Goal: Task Accomplishment & Management: Complete application form

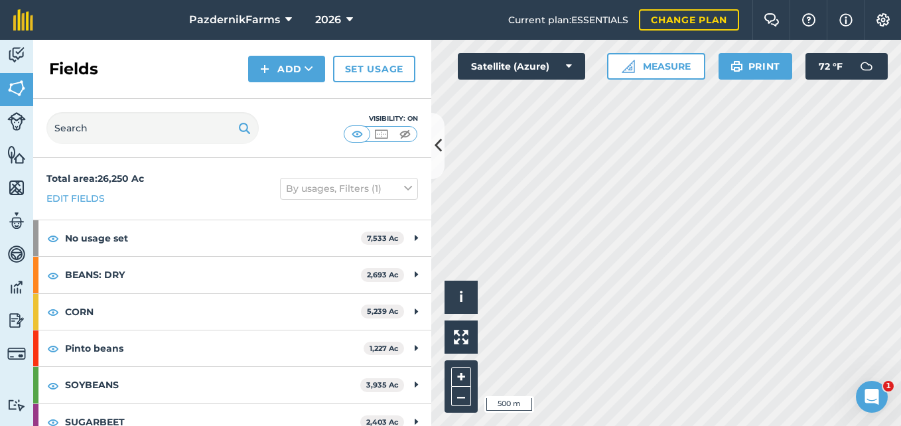
click at [729, 0] on html "PazdernikFarms 2026 Current plan : ESSENTIALS Change plan Farm Chat Help Info S…" at bounding box center [450, 213] width 901 height 426
click at [673, 70] on div "Hello i © 2025 TomTom, Microsoft 100 m + – Satellite (Azure) Measure Print 72 °…" at bounding box center [666, 233] width 470 height 386
click at [559, 425] on html "PazdernikFarms 2026 Current plan : ESSENTIALS Change plan Farm Chat Help Info S…" at bounding box center [450, 213] width 901 height 426
click at [900, 255] on html "PazdernikFarms 2026 Current plan : ESSENTIALS Change plan Farm Chat Help Info S…" at bounding box center [450, 213] width 901 height 426
click at [294, 66] on button "Add" at bounding box center [286, 69] width 77 height 27
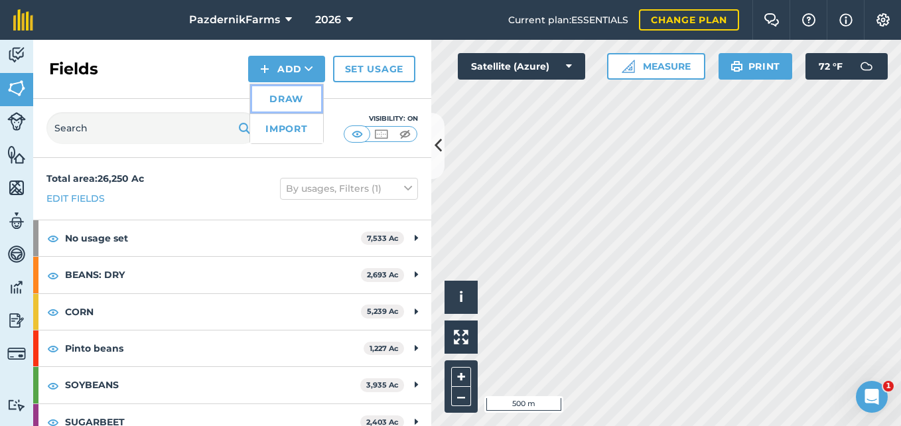
click at [303, 104] on link "Draw" at bounding box center [286, 98] width 73 height 29
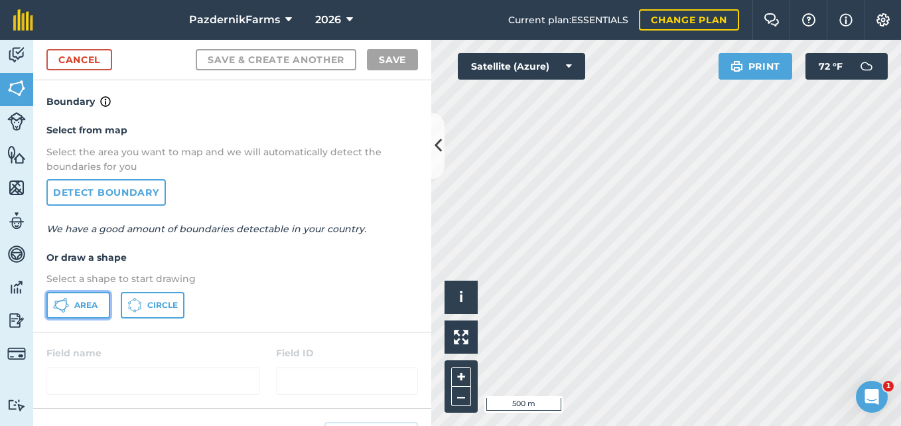
click at [79, 309] on span "Area" at bounding box center [85, 305] width 23 height 11
click at [433, 152] on button at bounding box center [437, 146] width 13 height 66
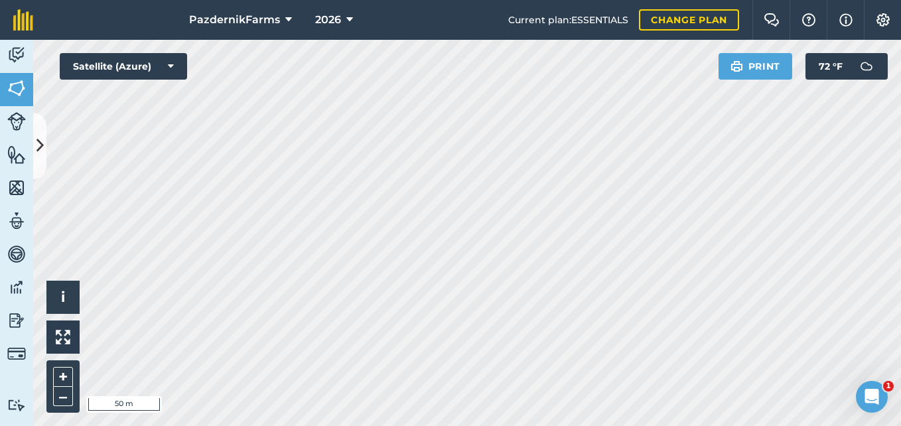
click at [440, 0] on html "PazdernikFarms 2026 Current plan : ESSENTIALS Change plan Farm Chat Help Info S…" at bounding box center [450, 213] width 901 height 426
click at [375, 0] on html "PazdernikFarms 2026 Current plan : ESSENTIALS Change plan Farm Chat Help Info S…" at bounding box center [450, 213] width 901 height 426
click at [395, 0] on html "PazdernikFarms 2026 Current plan : ESSENTIALS Change plan Farm Chat Help Info S…" at bounding box center [450, 213] width 901 height 426
click at [35, 153] on button at bounding box center [39, 146] width 13 height 66
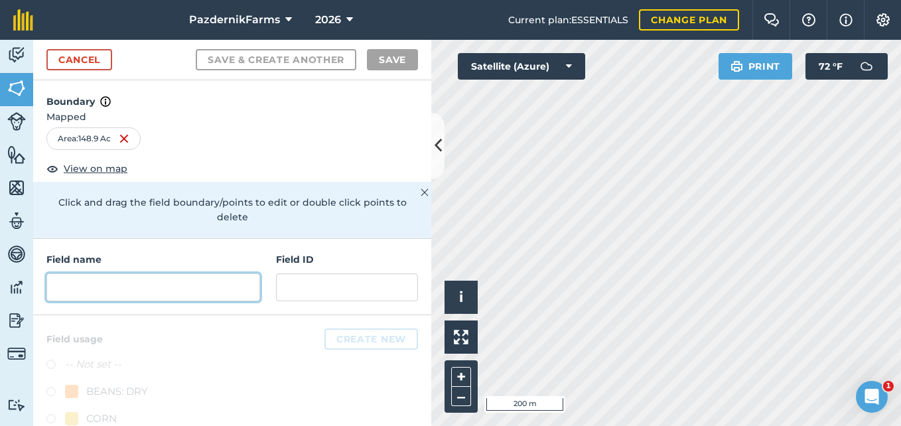
click at [181, 295] on input "text" at bounding box center [153, 287] width 214 height 28
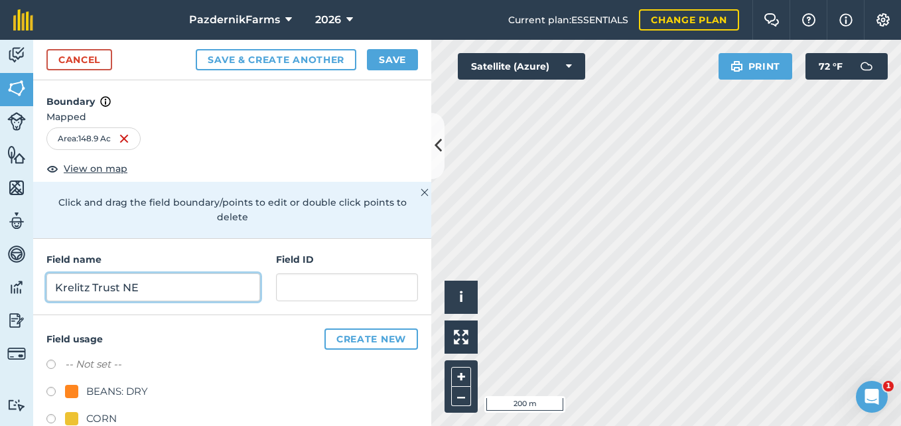
type input "Krelitz Trust NE"
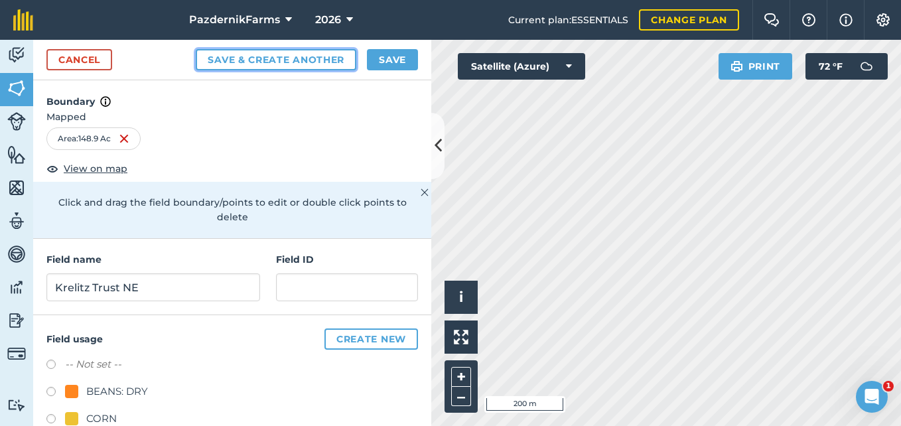
click at [271, 59] on button "Save & Create Another" at bounding box center [276, 59] width 161 height 21
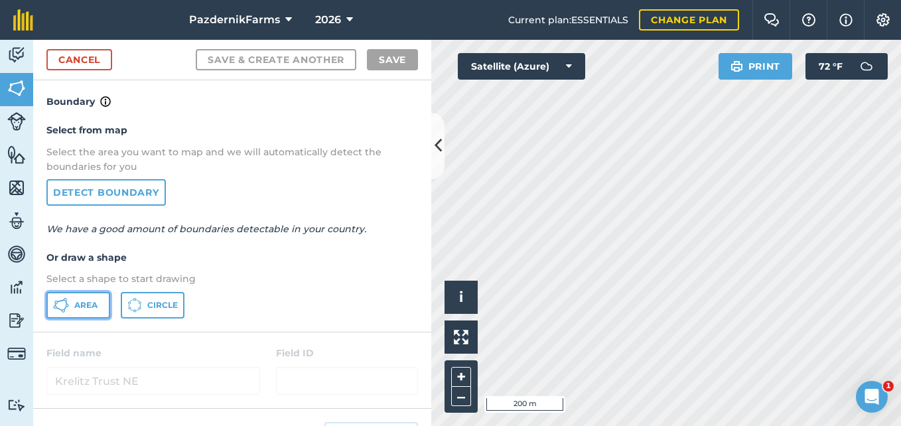
click at [73, 303] on button "Area" at bounding box center [78, 305] width 64 height 27
click at [436, 149] on icon at bounding box center [438, 145] width 7 height 23
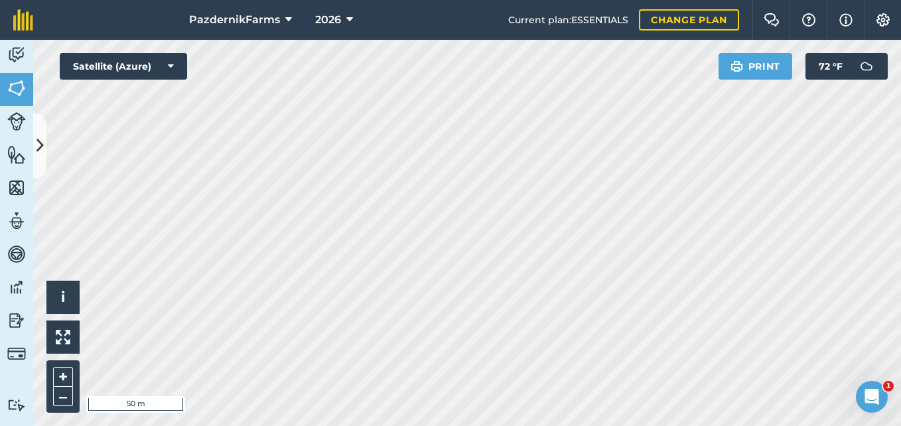
click at [547, 17] on div "PazdernikFarms 2026 Current plan : ESSENTIALS Change plan Farm Chat Help Info S…" at bounding box center [450, 213] width 901 height 426
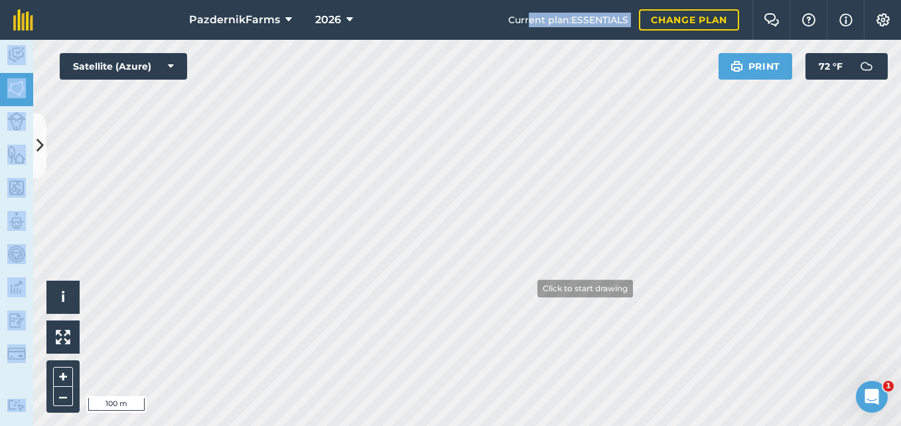
click at [529, 352] on div "PazdernikFarms 2026 Current plan : ESSENTIALS Change plan Farm Chat Help Info S…" at bounding box center [450, 213] width 901 height 426
click at [42, 156] on icon at bounding box center [39, 145] width 7 height 23
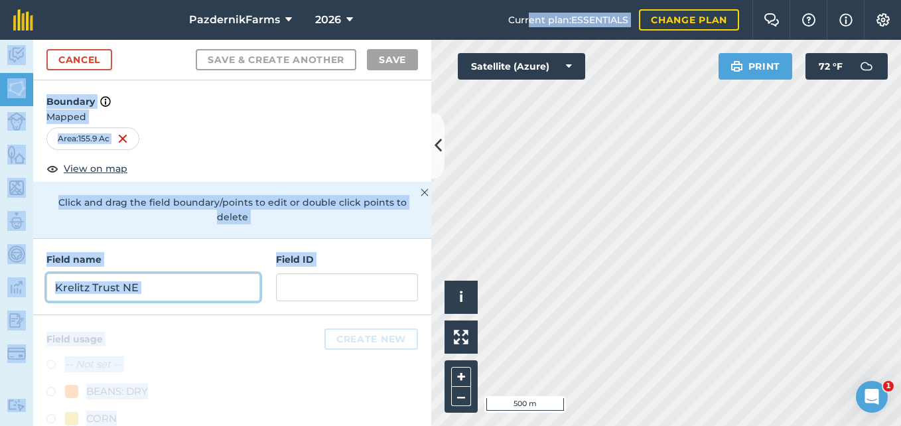
click at [137, 288] on input "Krelitz Trust NE" at bounding box center [153, 287] width 214 height 28
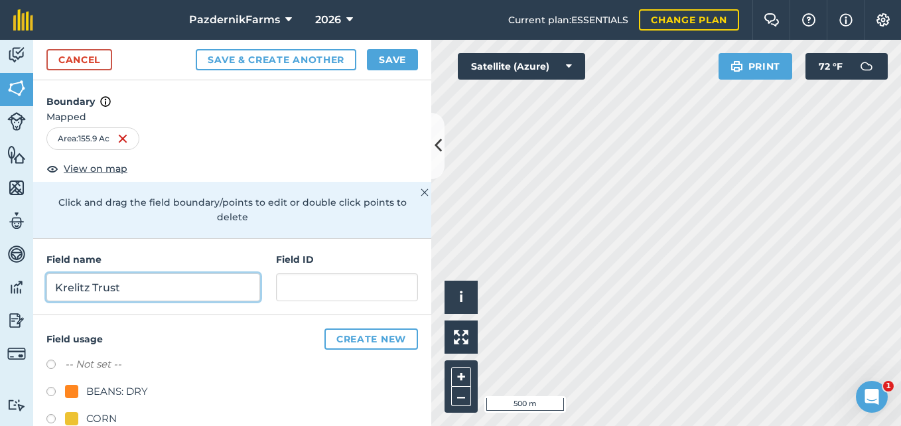
type input "Krelitz Trust"
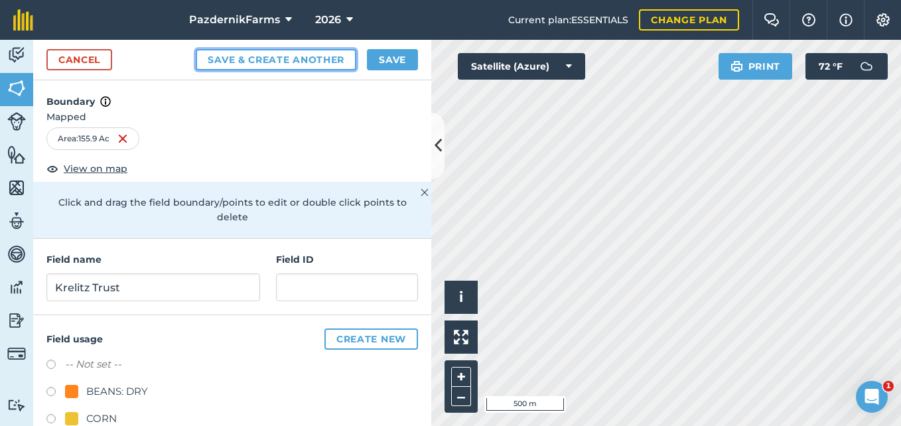
click at [275, 61] on button "Save & Create Another" at bounding box center [276, 59] width 161 height 21
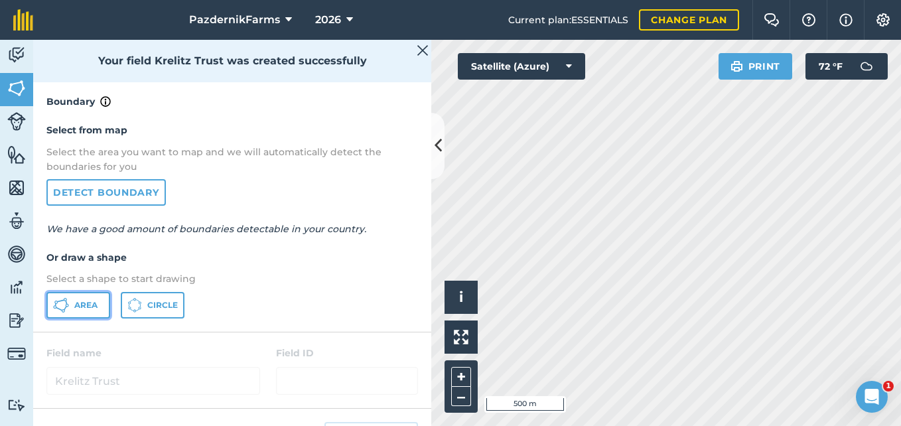
click at [82, 306] on span "Area" at bounding box center [85, 305] width 23 height 11
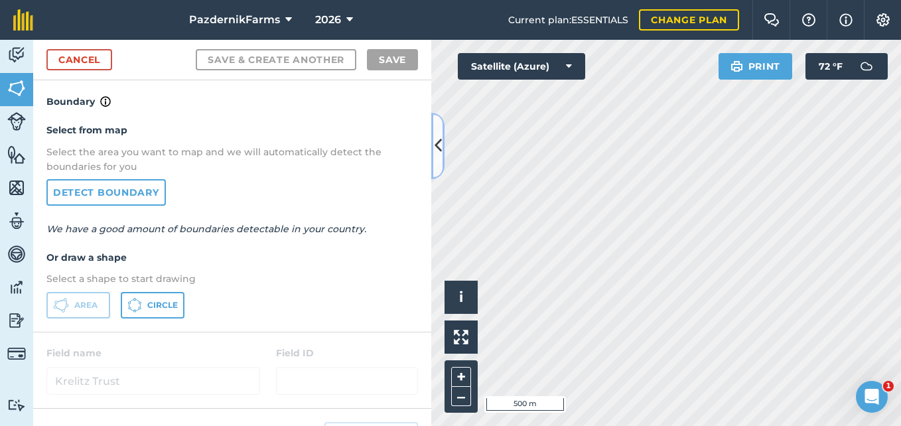
click at [432, 160] on button at bounding box center [437, 146] width 13 height 66
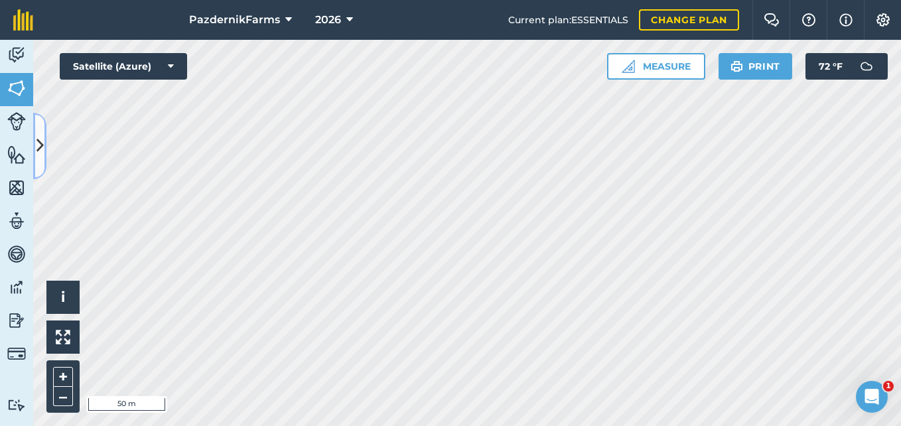
click at [37, 130] on button at bounding box center [39, 146] width 13 height 66
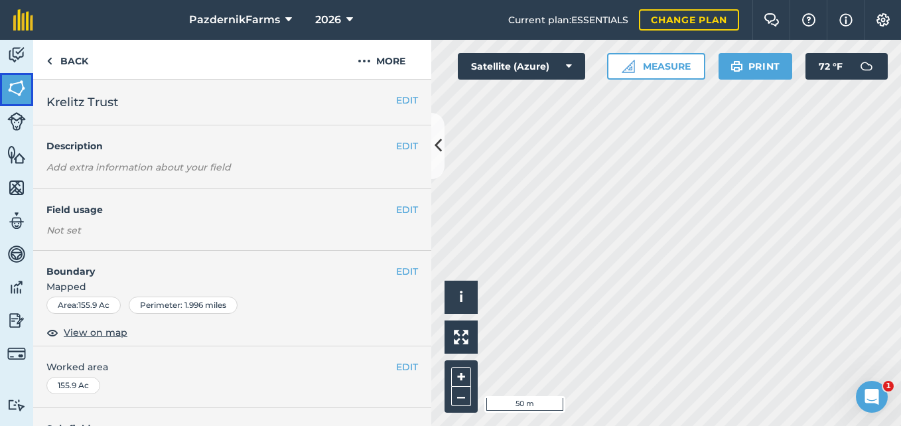
click at [7, 94] on img at bounding box center [16, 88] width 19 height 20
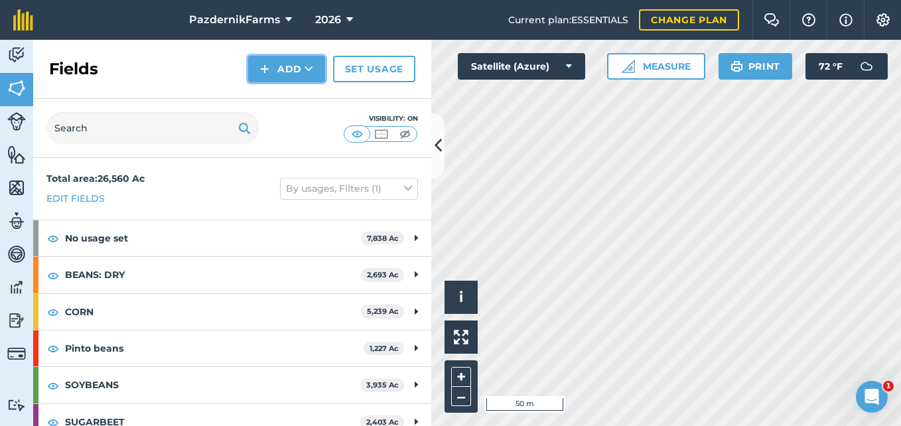
click at [272, 73] on button "Add" at bounding box center [286, 69] width 77 height 27
click at [288, 107] on link "Draw" at bounding box center [286, 98] width 73 height 29
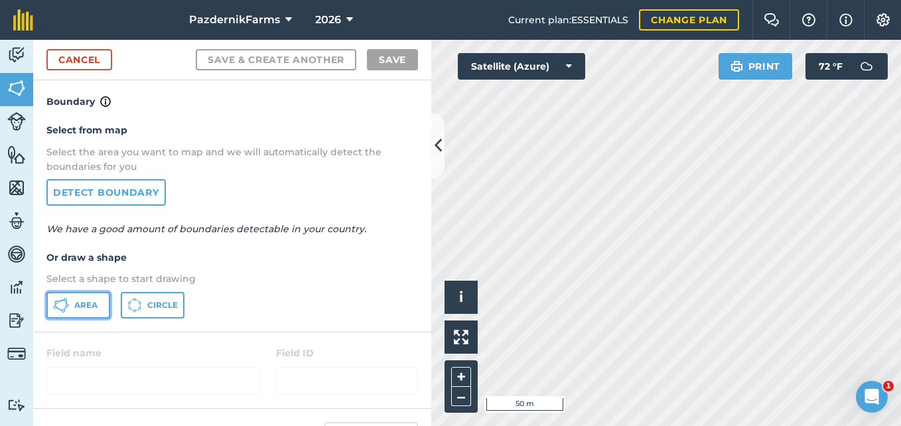
click at [95, 292] on button "Area" at bounding box center [78, 305] width 64 height 27
click at [437, 149] on icon at bounding box center [438, 145] width 7 height 23
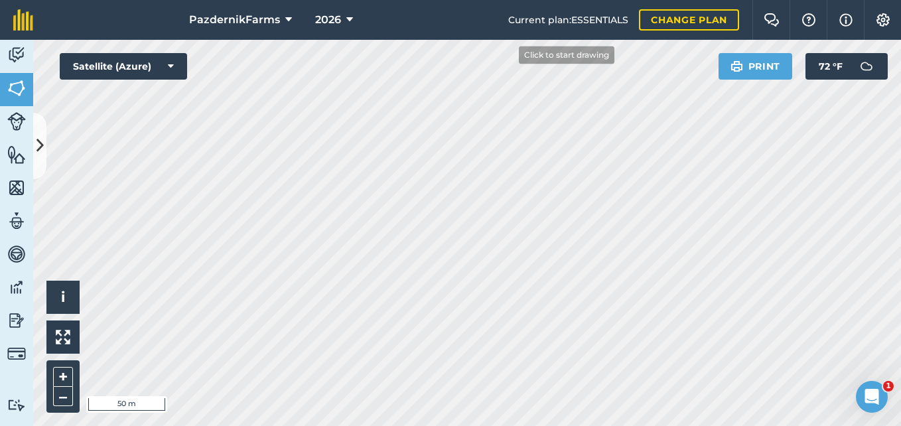
click at [519, 19] on div "PazdernikFarms 2026 Current plan : ESSENTIALS Change plan Farm Chat Help Info S…" at bounding box center [450, 213] width 901 height 426
click at [44, 133] on button at bounding box center [39, 146] width 13 height 66
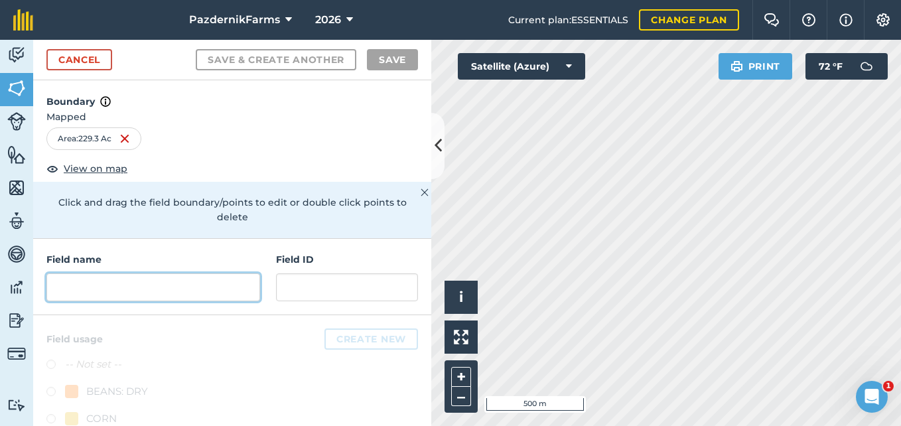
click at [197, 286] on input "text" at bounding box center [153, 287] width 214 height 28
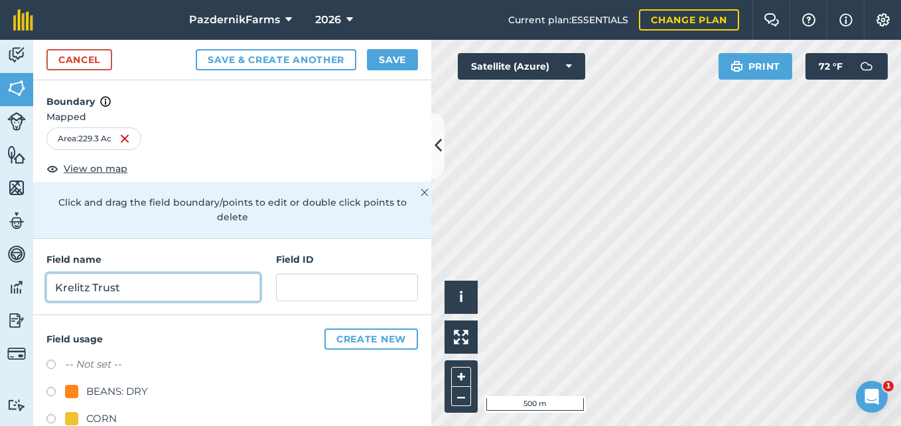
type input "Krelitz Trust"
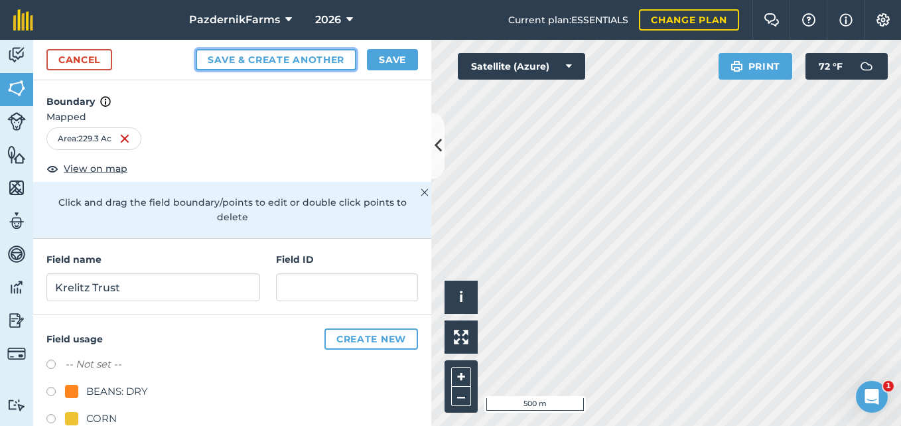
click at [282, 64] on button "Save & Create Another" at bounding box center [276, 59] width 161 height 21
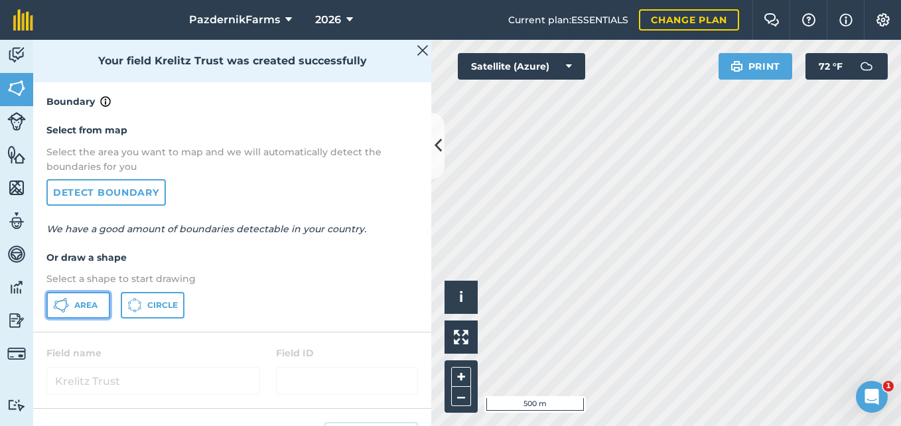
click at [94, 306] on span "Area" at bounding box center [85, 305] width 23 height 11
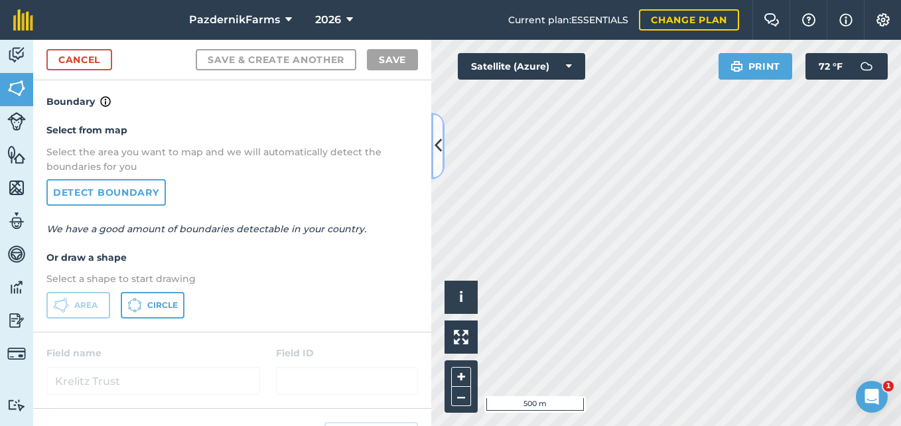
click at [437, 153] on icon at bounding box center [438, 145] width 7 height 23
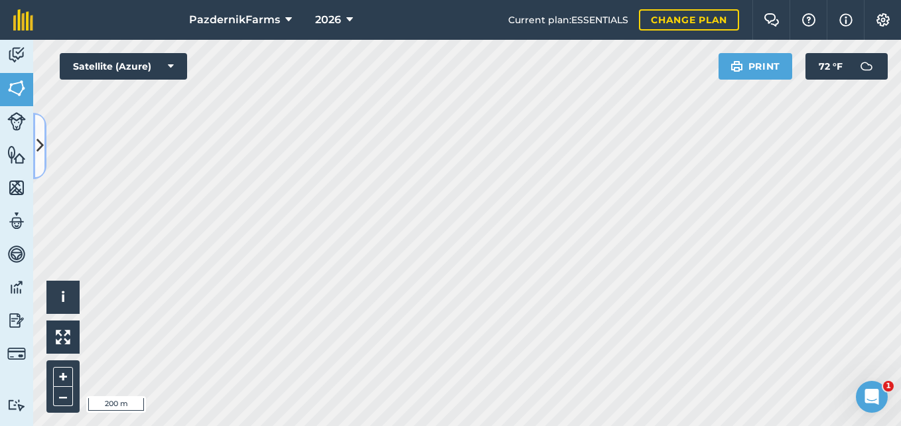
click at [42, 159] on button at bounding box center [39, 146] width 13 height 66
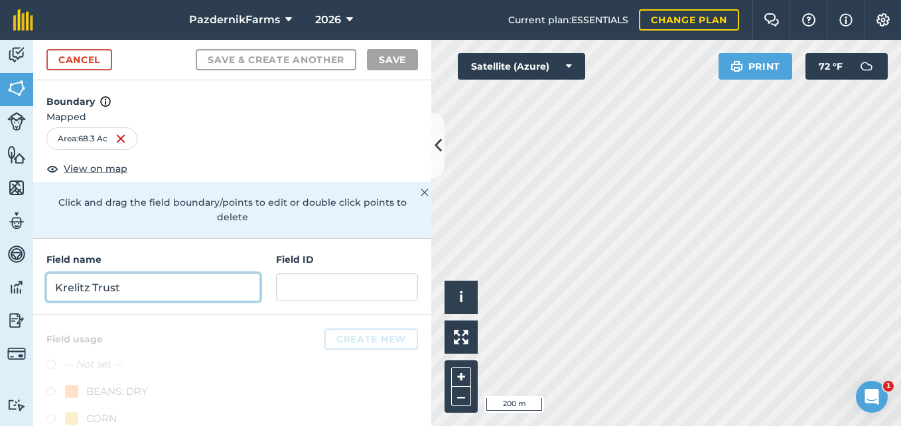
click at [119, 286] on input "Krelitz Trust" at bounding box center [153, 287] width 214 height 28
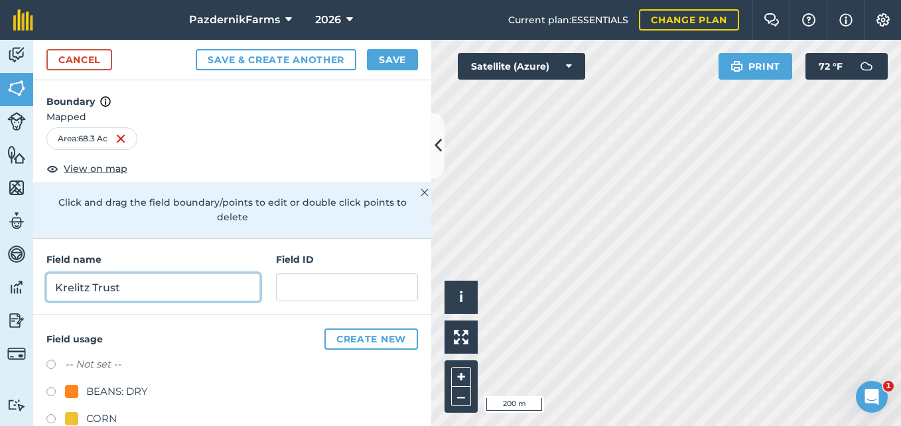
type input "Krelitz Trust"
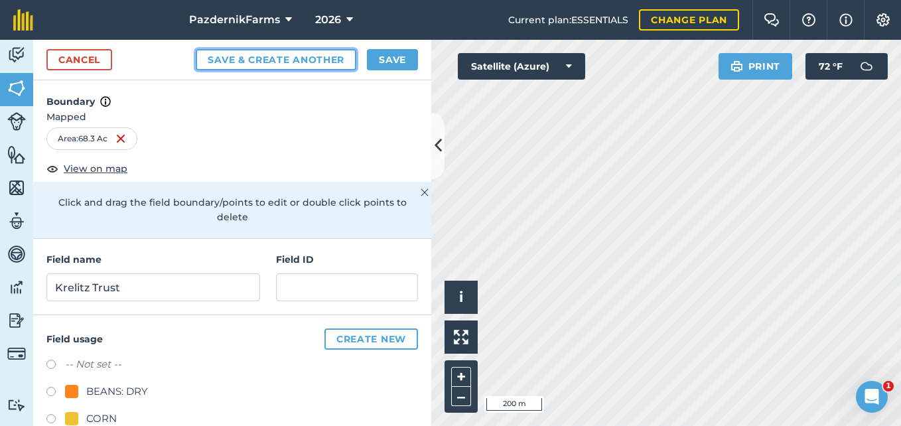
click at [253, 57] on button "Save & Create Another" at bounding box center [276, 59] width 161 height 21
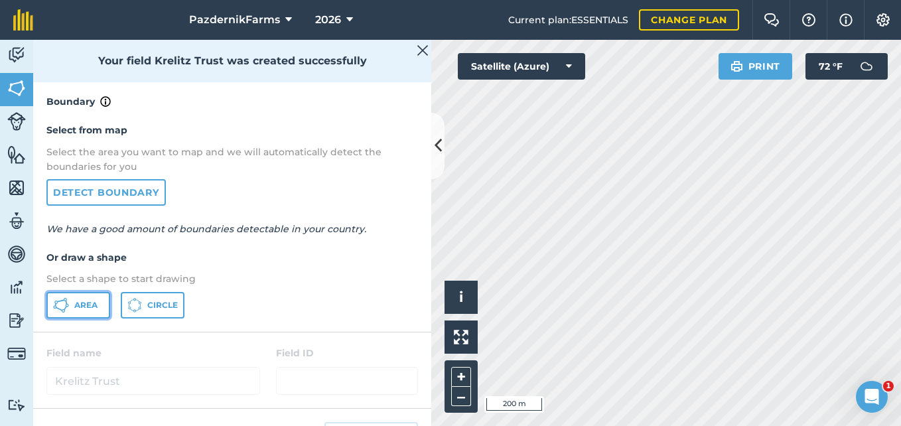
click at [86, 293] on button "Area" at bounding box center [78, 305] width 64 height 27
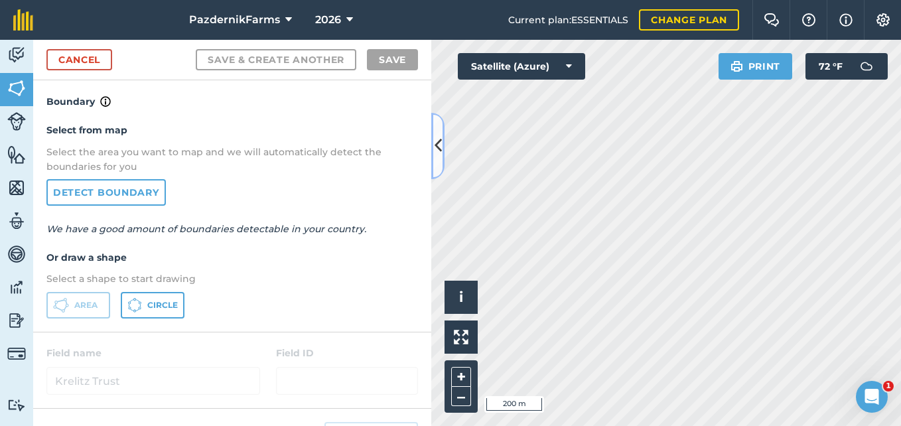
click at [435, 153] on icon at bounding box center [438, 145] width 7 height 23
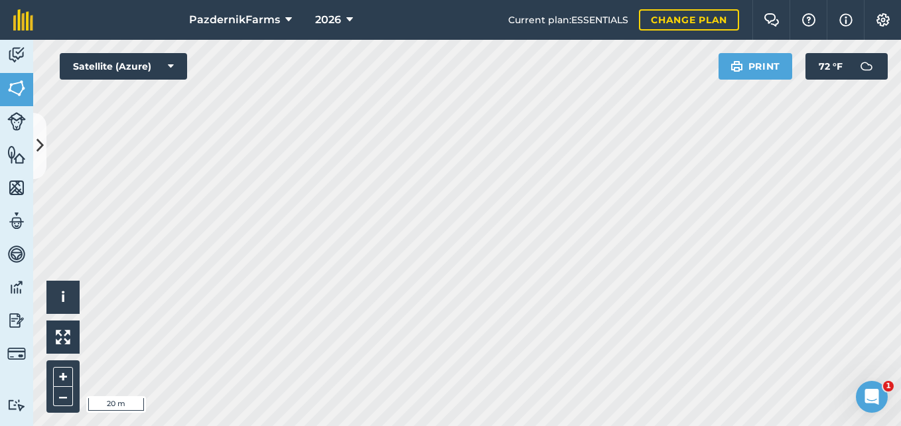
click at [220, 30] on div "PazdernikFarms 2026 Current plan : ESSENTIALS Change plan Farm Chat Help Info S…" at bounding box center [450, 213] width 901 height 426
click at [373, 0] on html "PazdernikFarms 2026 Current plan : ESSENTIALS Change plan Farm Chat Help Info S…" at bounding box center [450, 213] width 901 height 426
click at [38, 143] on icon at bounding box center [39, 145] width 7 height 23
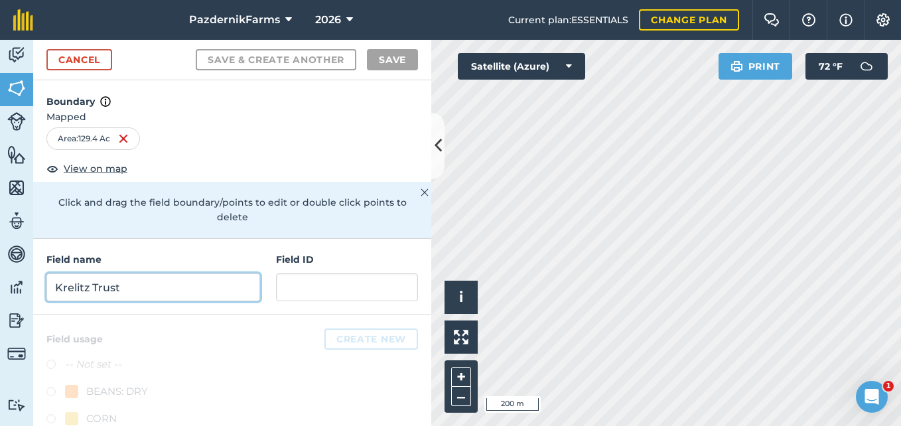
click at [123, 286] on input "Krelitz Trust" at bounding box center [153, 287] width 214 height 28
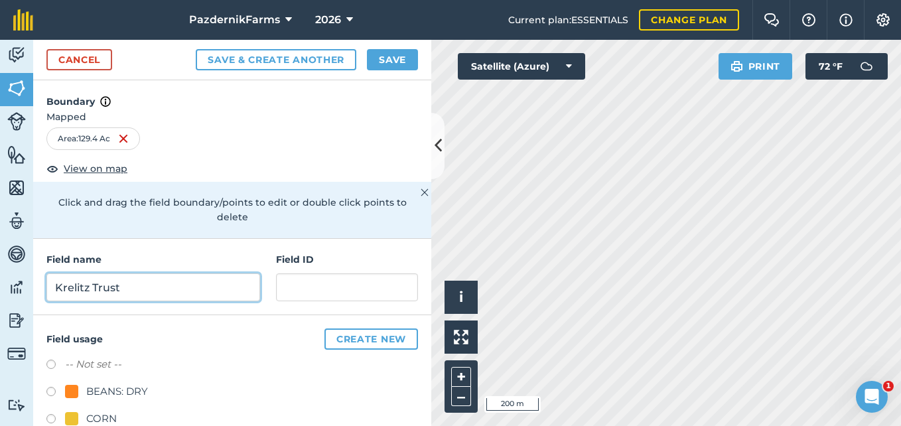
type input "Krelitz Trust"
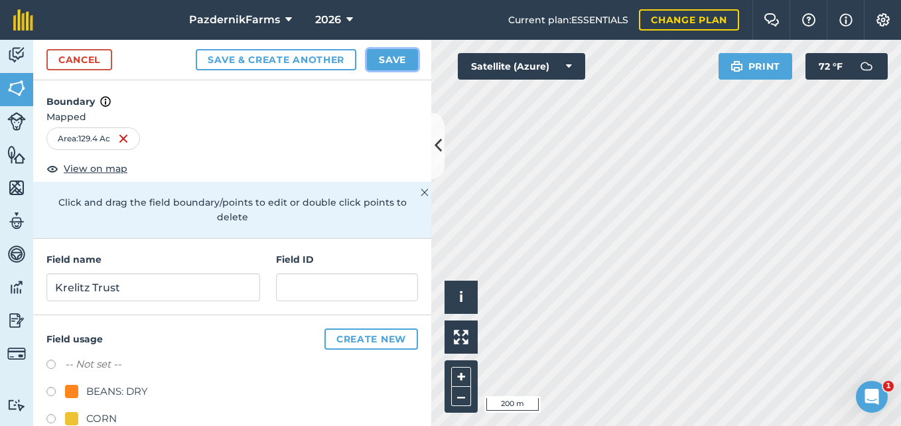
click at [394, 62] on button "Save" at bounding box center [392, 59] width 51 height 21
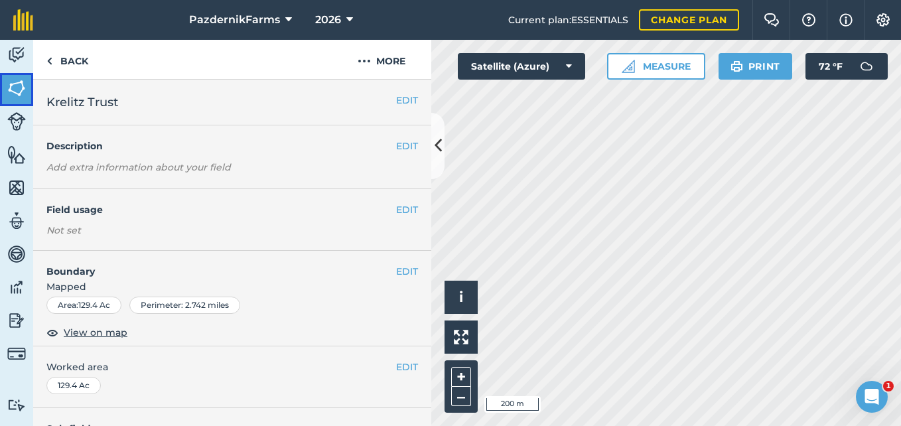
click at [18, 85] on img at bounding box center [16, 88] width 19 height 20
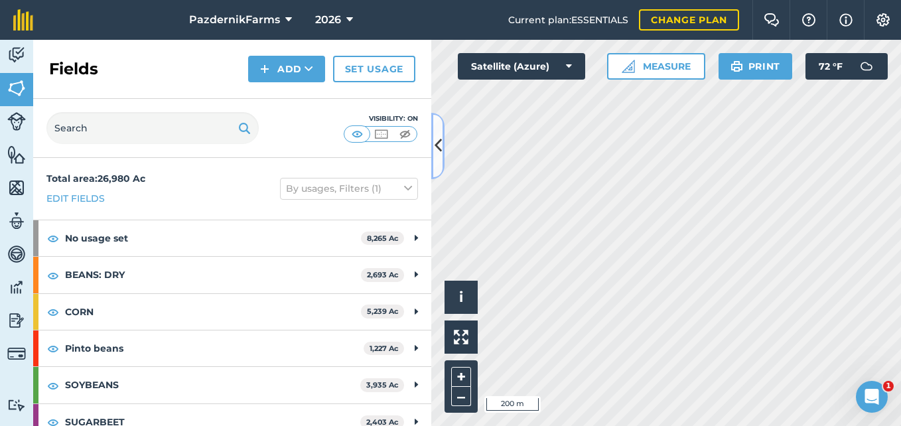
click at [435, 139] on icon at bounding box center [438, 145] width 7 height 23
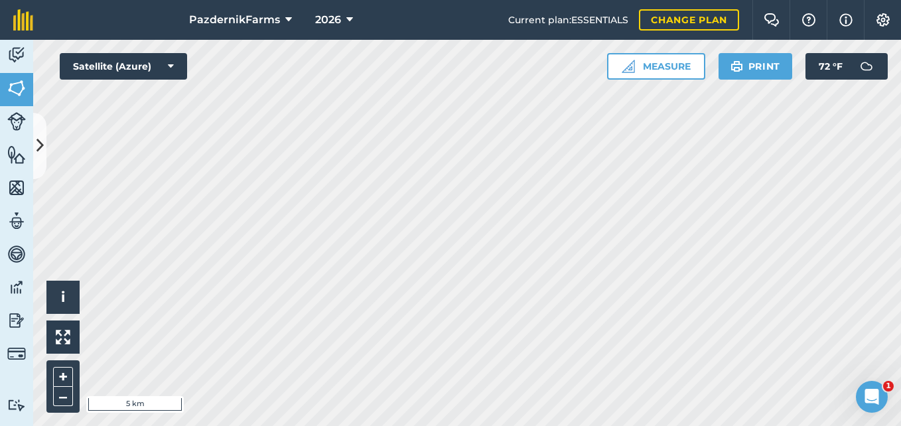
click at [444, 425] on html "PazdernikFarms 2026 Current plan : ESSENTIALS Change plan Farm Chat Help Info S…" at bounding box center [450, 213] width 901 height 426
click at [394, 425] on html "PazdernikFarms 2026 Current plan : ESSENTIALS Change plan Farm Chat Help Info S…" at bounding box center [450, 213] width 901 height 426
